Goal: Information Seeking & Learning: Check status

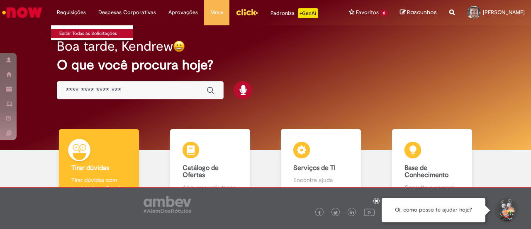
click at [73, 34] on link "Exibir Todas as Solicitações" at bounding box center [96, 33] width 91 height 9
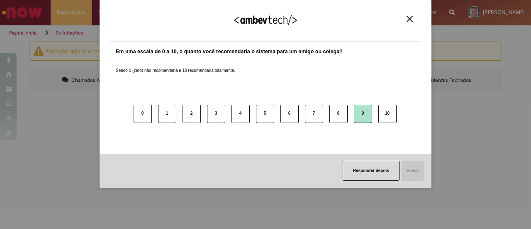
click at [361, 109] on button "9" at bounding box center [363, 114] width 18 height 18
click at [409, 172] on button "Enviar" at bounding box center [413, 171] width 24 height 20
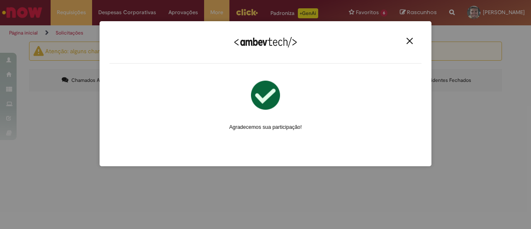
click at [403, 44] on div "Agradecemos seu feedback!" at bounding box center [266, 47] width 312 height 32
click at [406, 44] on button "Close" at bounding box center [409, 40] width 11 height 7
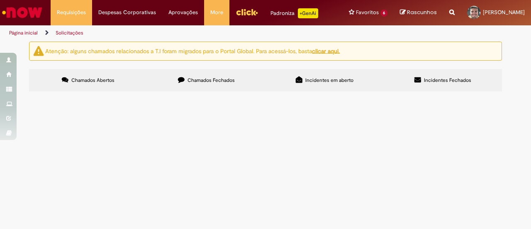
click at [192, 73] on label "Chamados Fechados" at bounding box center [206, 80] width 118 height 22
click at [0, 0] on span "Bom dia, Turma, preciso que meu cartão seja desbloqueado, estou com o OK para o…" at bounding box center [0, 0] width 0 height 0
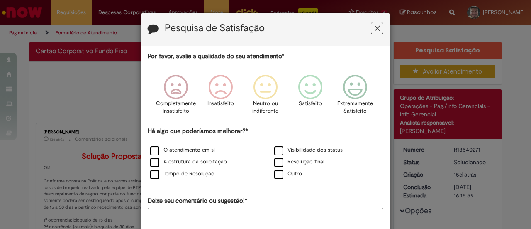
click at [376, 30] on icon "Feedback" at bounding box center [377, 28] width 5 height 9
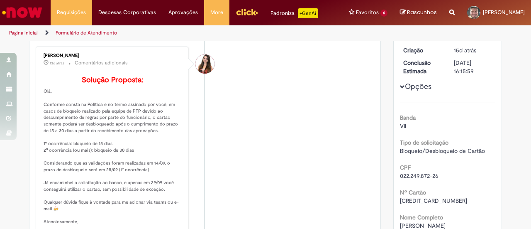
scroll to position [125, 0]
